Goal: Task Accomplishment & Management: Complete application form

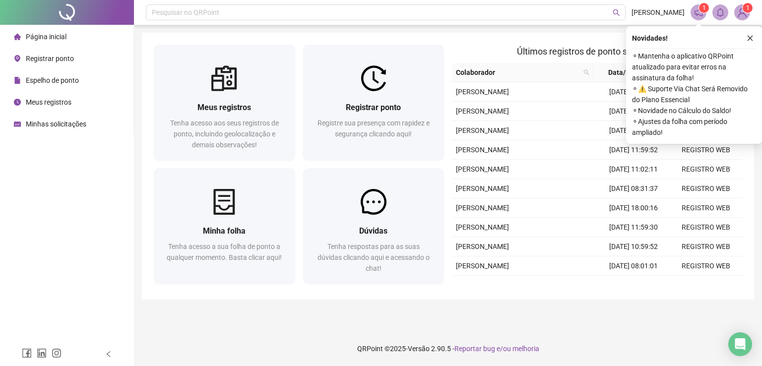
click at [401, 110] on div "Registrar ponto" at bounding box center [374, 107] width 118 height 12
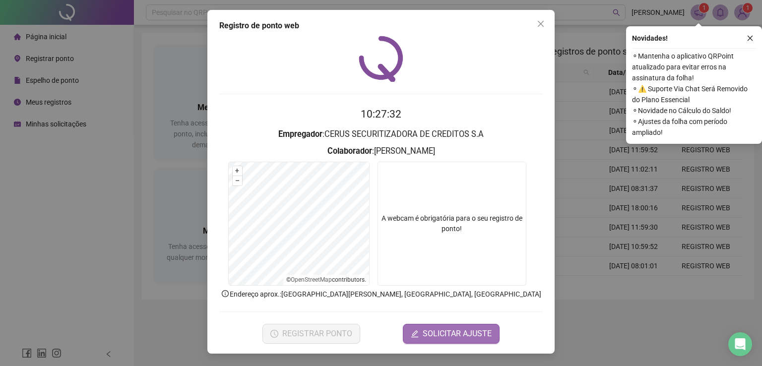
click at [439, 333] on span "SOLICITAR AJUSTE" at bounding box center [457, 334] width 69 height 12
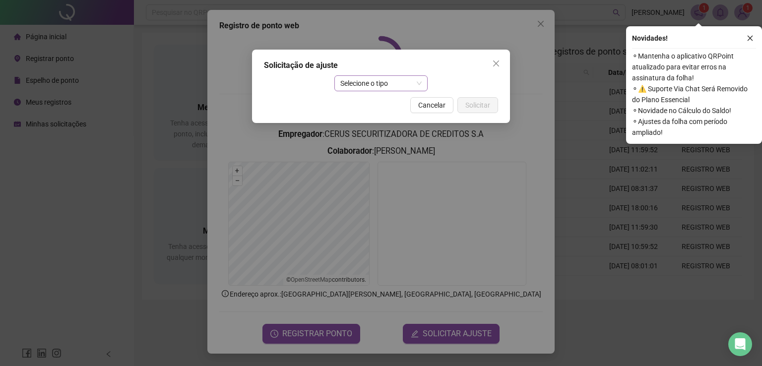
click at [354, 81] on span "Selecione o tipo" at bounding box center [381, 83] width 82 height 15
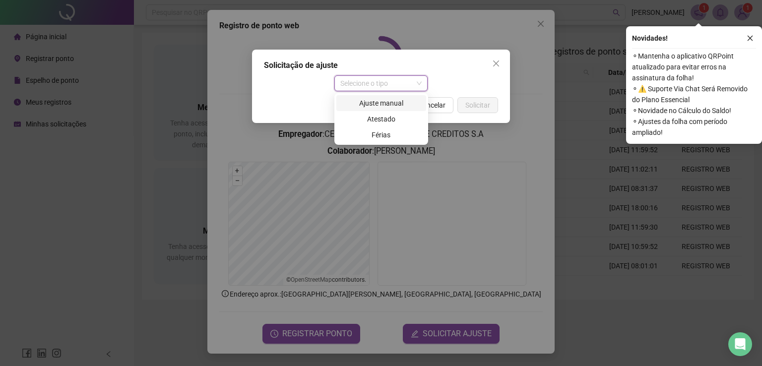
click at [394, 104] on div "Ajuste manual" at bounding box center [381, 103] width 78 height 11
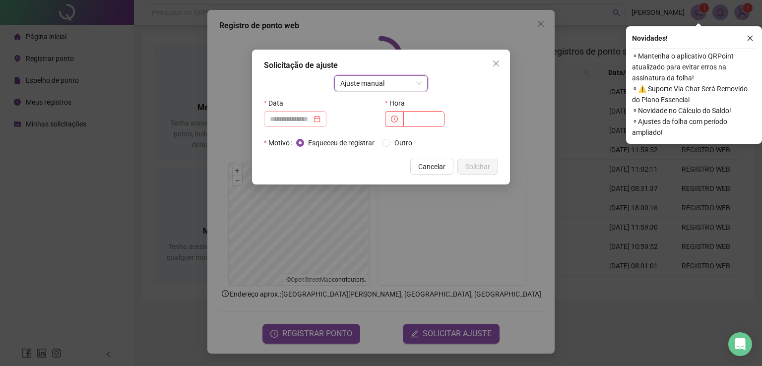
click at [321, 111] on div at bounding box center [295, 119] width 62 height 16
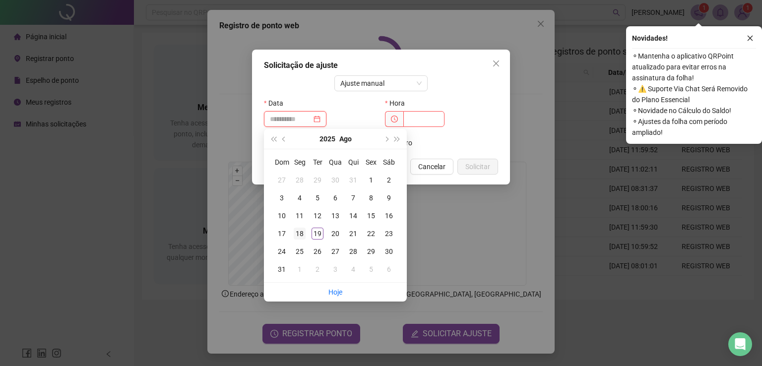
type input "**********"
click at [301, 234] on div "18" at bounding box center [300, 234] width 12 height 12
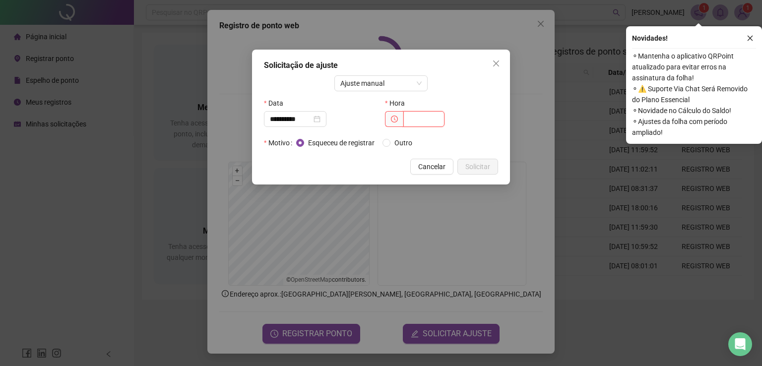
click at [412, 120] on input "text" at bounding box center [423, 119] width 41 height 16
click at [393, 118] on icon "clock-circle" at bounding box center [394, 119] width 7 height 7
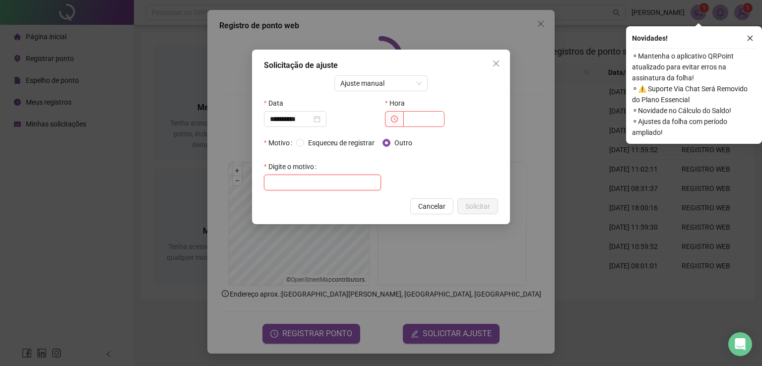
click at [318, 183] on input "text" at bounding box center [322, 183] width 117 height 16
type input "*******"
drag, startPoint x: 424, startPoint y: 167, endPoint x: 419, endPoint y: 144, distance: 23.2
click at [422, 166] on div "Motivo Esqueceu de registrar Outro Digite o motivo *******" at bounding box center [381, 163] width 234 height 56
click at [421, 116] on input "text" at bounding box center [423, 119] width 41 height 16
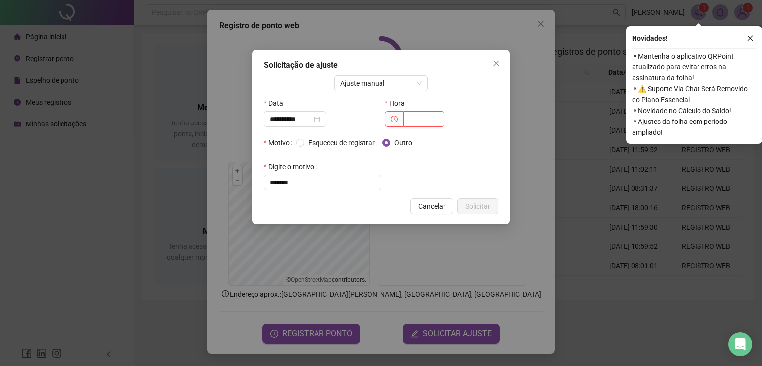
click at [392, 118] on icon "clock-circle" at bounding box center [394, 119] width 7 height 7
click at [417, 121] on input "text" at bounding box center [423, 119] width 41 height 16
type input "*****"
drag, startPoint x: 325, startPoint y: 182, endPoint x: 325, endPoint y: 192, distance: 10.4
click at [324, 184] on input "*******" at bounding box center [322, 183] width 117 height 16
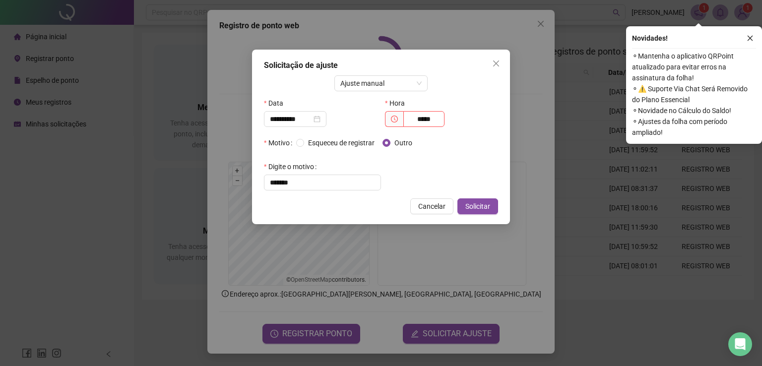
drag, startPoint x: 431, startPoint y: 202, endPoint x: 436, endPoint y: 202, distance: 5.5
click at [432, 203] on span "Cancelar" at bounding box center [431, 206] width 27 height 11
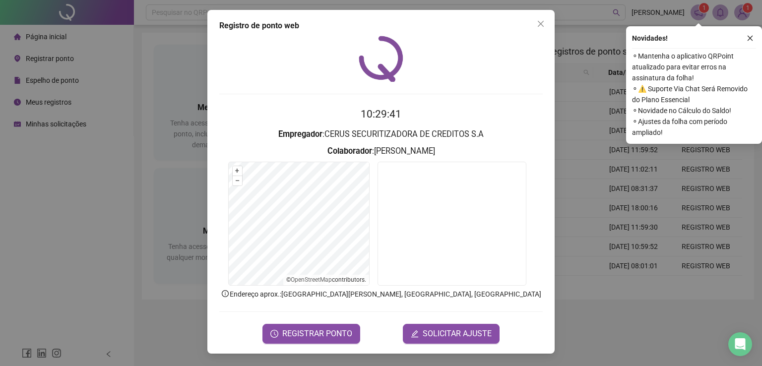
click at [595, 187] on div "Registro de ponto web 10:29:41 Empregador : CERUS SECURITIZADORA DE CREDITOS S.…" at bounding box center [381, 183] width 762 height 366
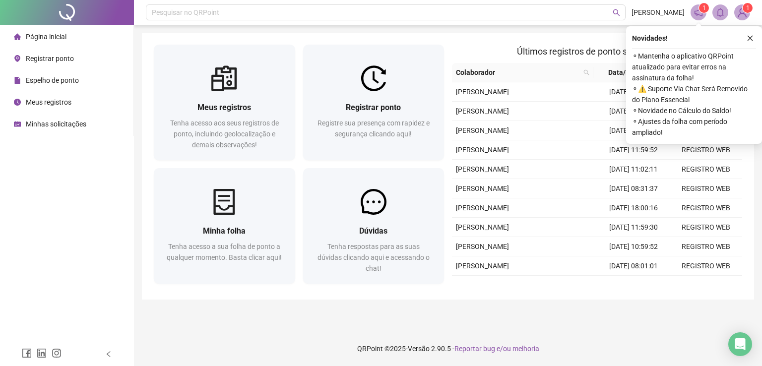
click at [743, 14] on img at bounding box center [742, 12] width 15 height 15
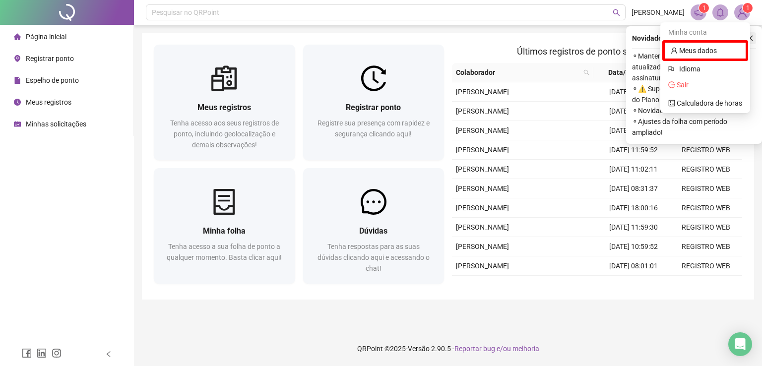
click at [755, 39] on button "button" at bounding box center [750, 38] width 12 height 12
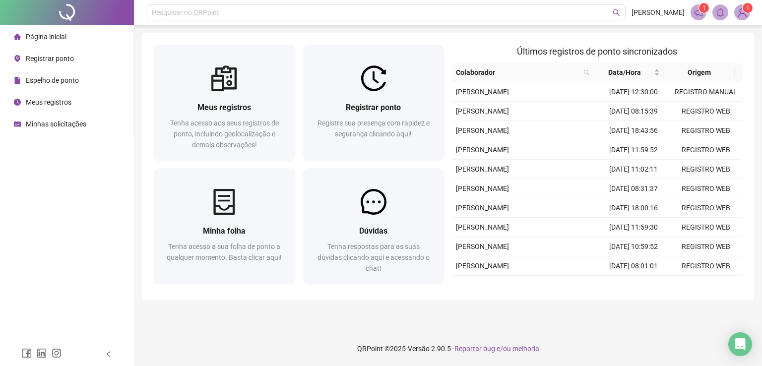
click at [706, 12] on sup "1" at bounding box center [704, 8] width 10 height 10
click at [701, 16] on icon "notification" at bounding box center [698, 12] width 9 height 9
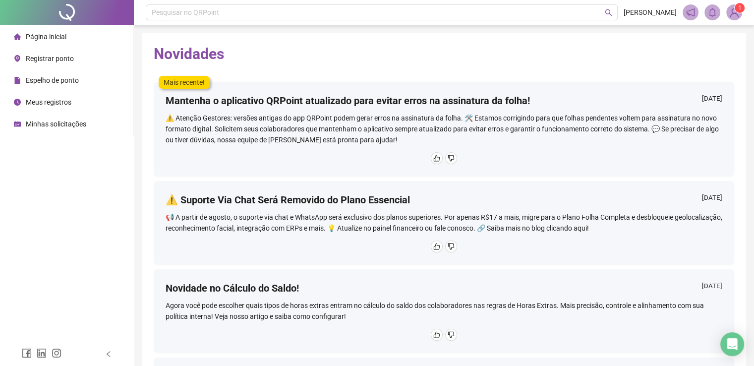
click at [728, 17] on span at bounding box center [735, 12] width 16 height 16
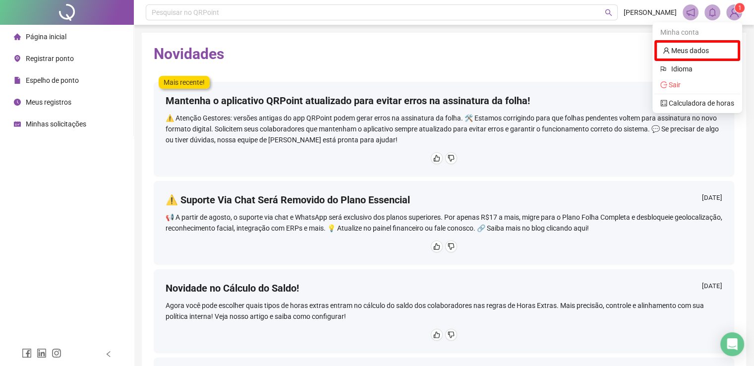
click at [737, 14] on img at bounding box center [734, 12] width 15 height 15
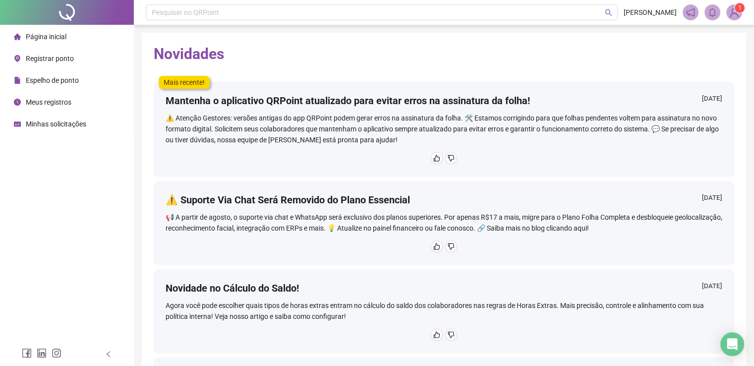
click at [64, 34] on span "Página inicial" at bounding box center [46, 37] width 41 height 8
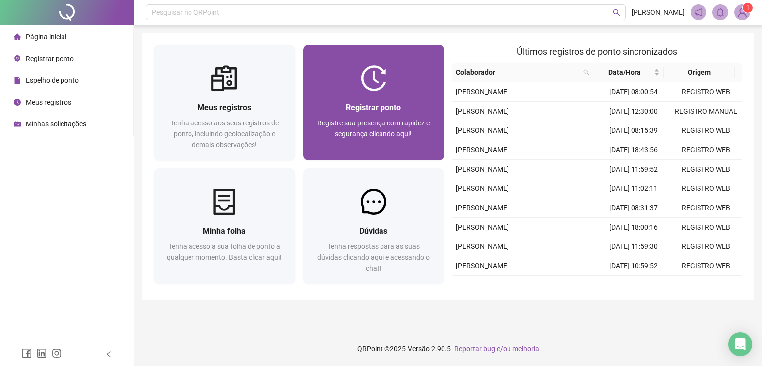
click at [361, 96] on div "Registrar ponto Registre sua presença com rapidez e segurança clicando aqui!" at bounding box center [373, 125] width 141 height 69
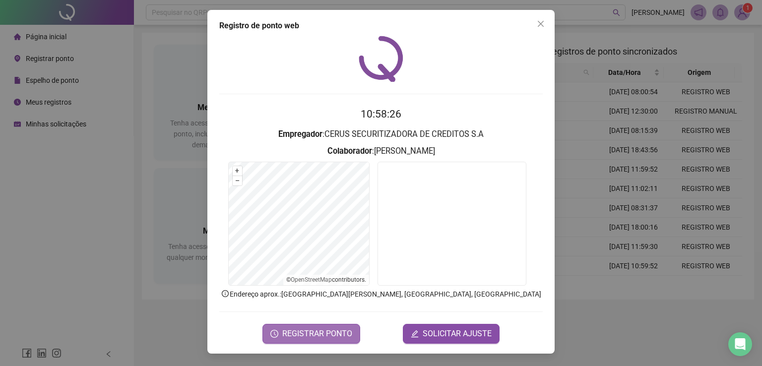
click at [339, 328] on span "REGISTRAR PONTO" at bounding box center [317, 334] width 70 height 12
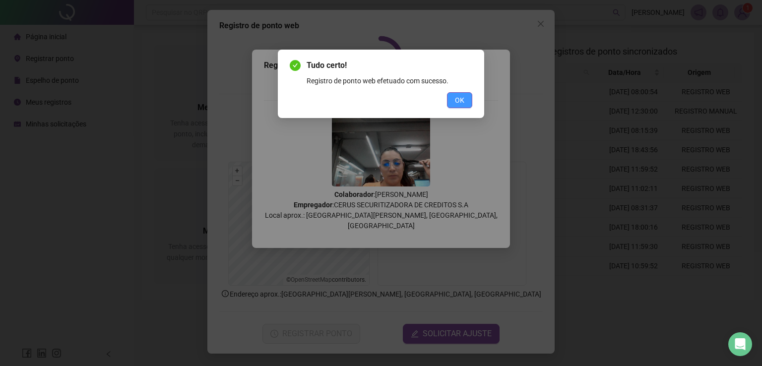
click at [469, 95] on button "OK" at bounding box center [459, 100] width 25 height 16
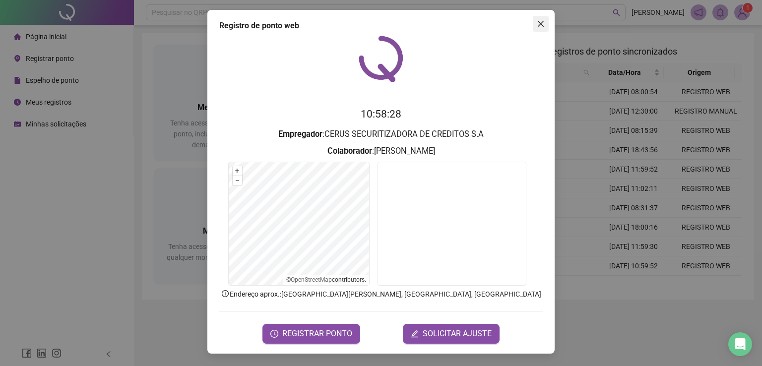
click at [540, 26] on icon "close" at bounding box center [541, 24] width 8 height 8
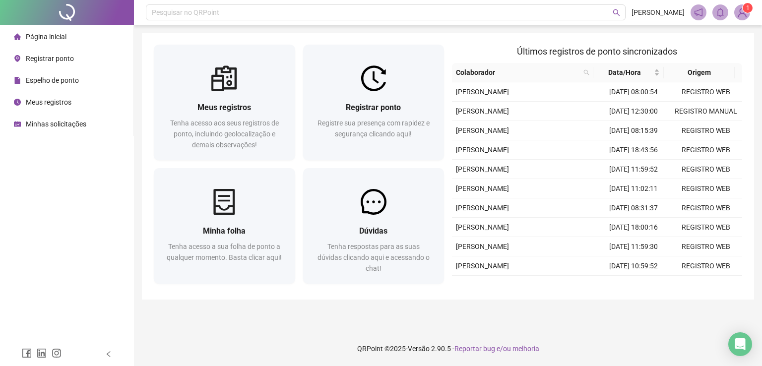
click at [559, 328] on div "Pesquisar no QRPoint [PERSON_NAME] 1 Meus registros Tenha acesso aos seus regis…" at bounding box center [448, 183] width 628 height 366
